Goal: Transaction & Acquisition: Download file/media

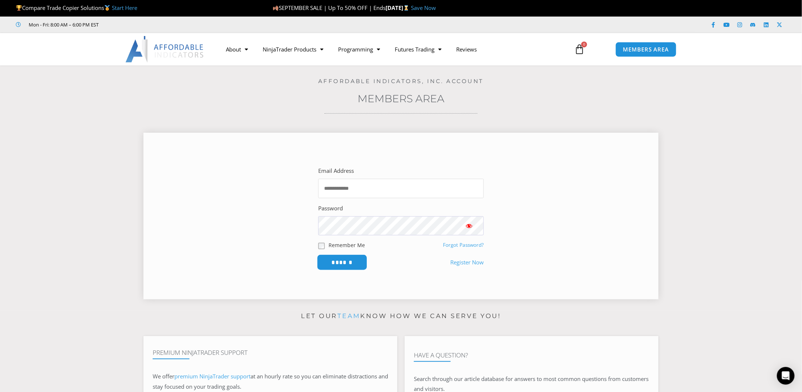
type input "**********"
click at [338, 261] on input "******" at bounding box center [342, 263] width 50 height 16
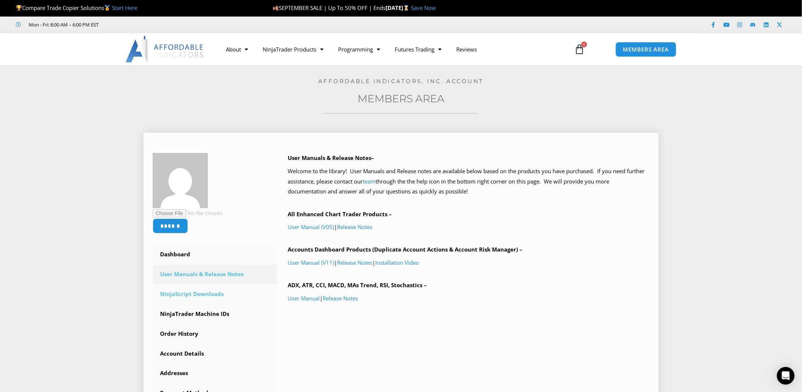
click at [191, 295] on link "NinjaScript Downloads" at bounding box center [215, 294] width 124 height 19
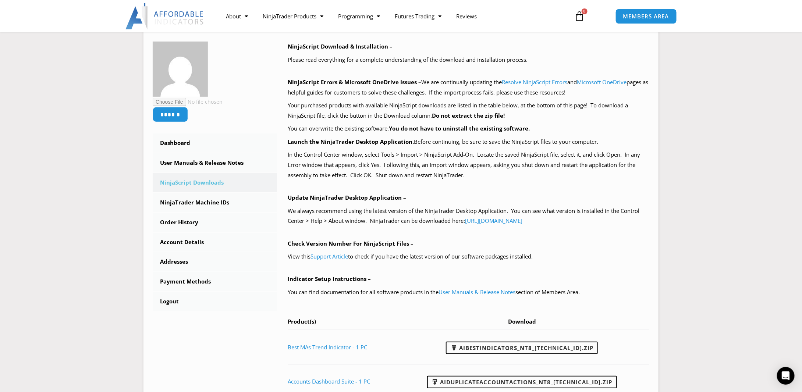
scroll to position [37, 0]
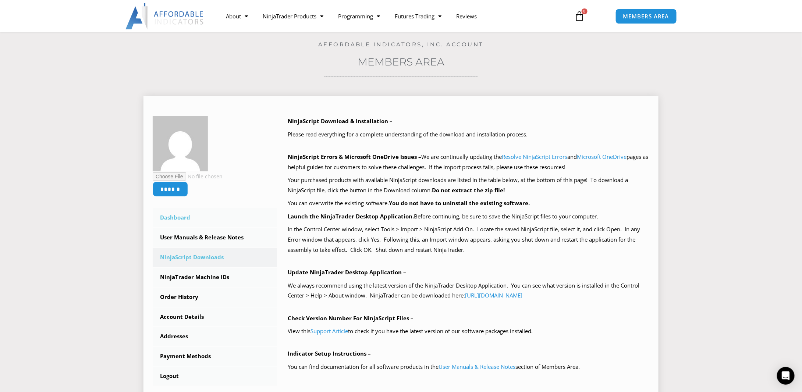
click at [182, 213] on link "Dashboard" at bounding box center [215, 217] width 124 height 19
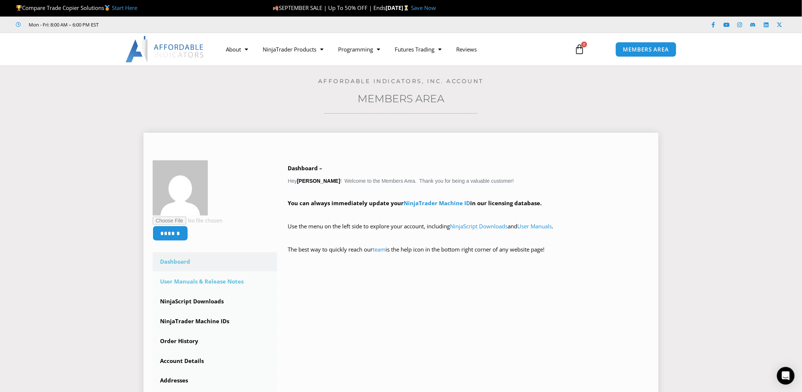
click at [187, 278] on link "User Manuals & Release Notes" at bounding box center [215, 281] width 124 height 19
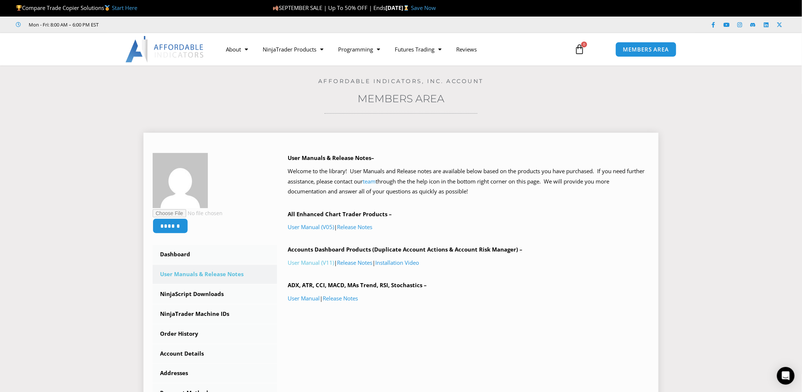
click at [319, 261] on link "User Manual (V11)" at bounding box center [311, 262] width 46 height 7
click at [194, 293] on link "NinjaScript Downloads" at bounding box center [215, 294] width 124 height 19
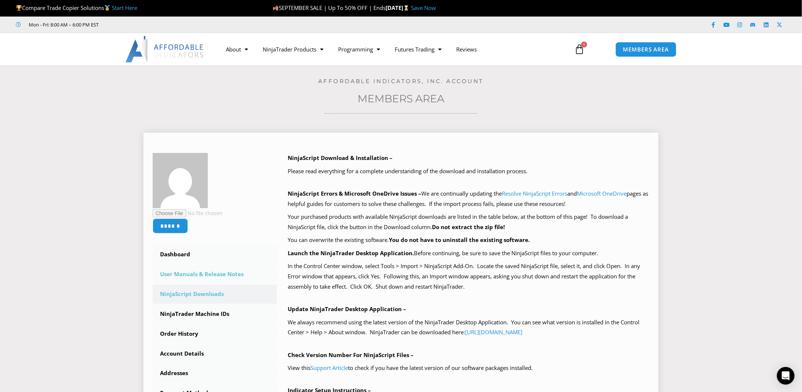
click at [194, 276] on link "User Manuals & Release Notes" at bounding box center [215, 274] width 124 height 19
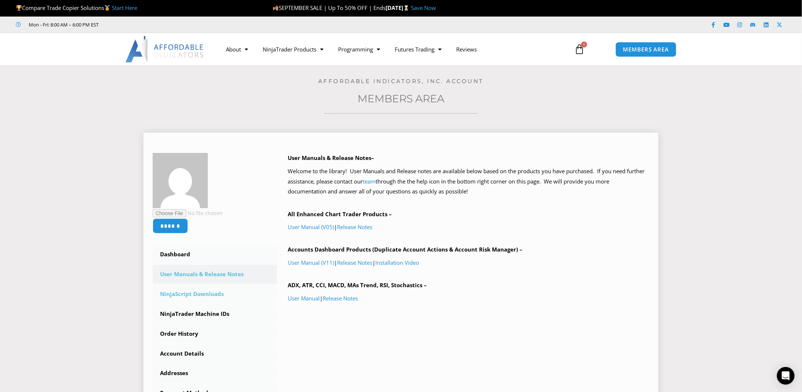
click at [192, 292] on link "NinjaScript Downloads" at bounding box center [215, 294] width 124 height 19
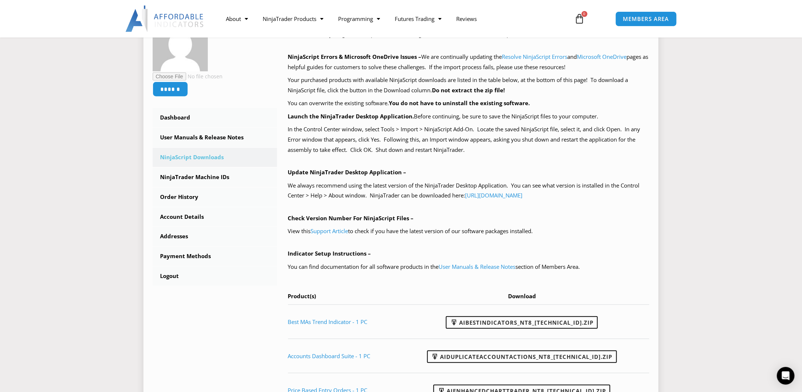
scroll to position [147, 0]
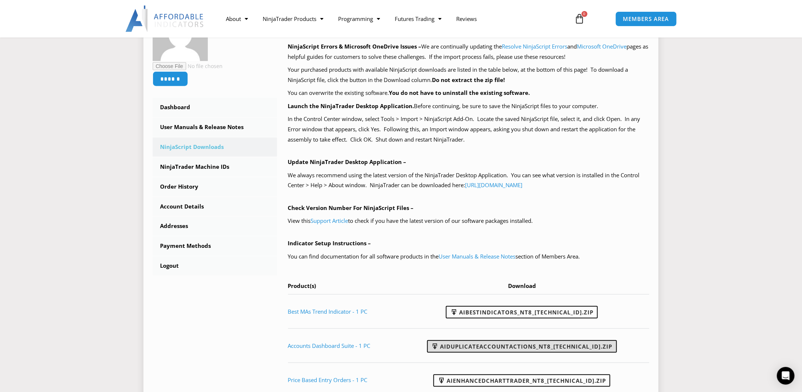
click at [476, 345] on link "AIDuplicateAccountActions_NT8_25.9.24.1.zip" at bounding box center [522, 346] width 190 height 13
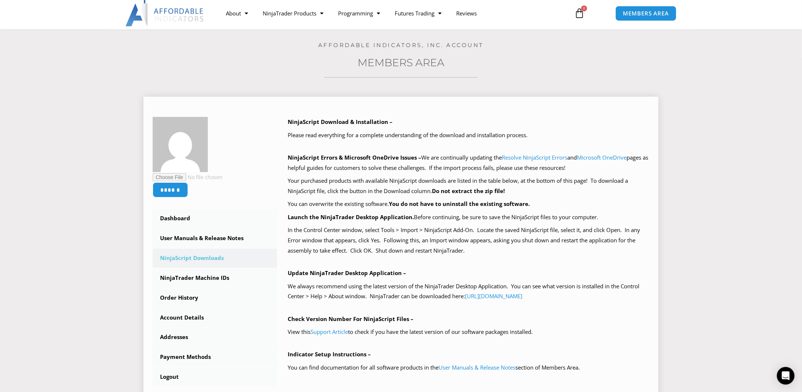
scroll to position [0, 0]
